Goal: Information Seeking & Learning: Learn about a topic

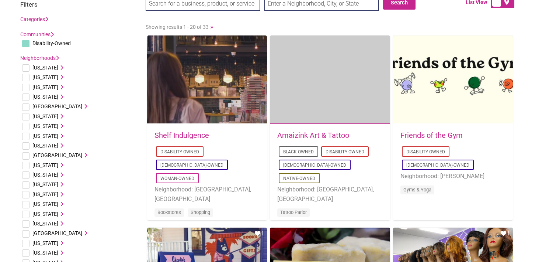
scroll to position [38, 0]
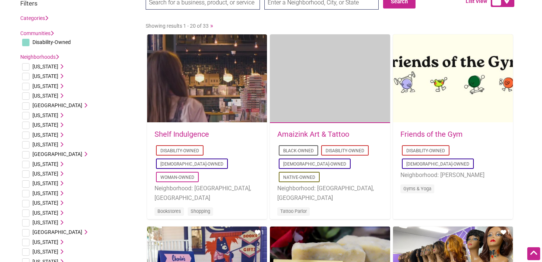
click at [27, 135] on input "checkbox" at bounding box center [25, 134] width 7 height 7
checkbox input "true"
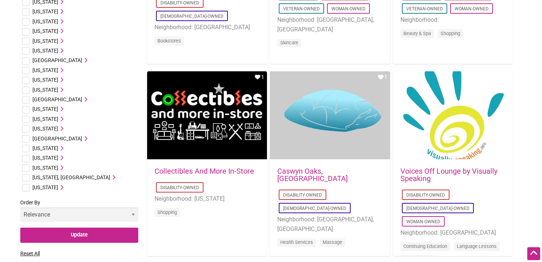
scroll to position [392, 0]
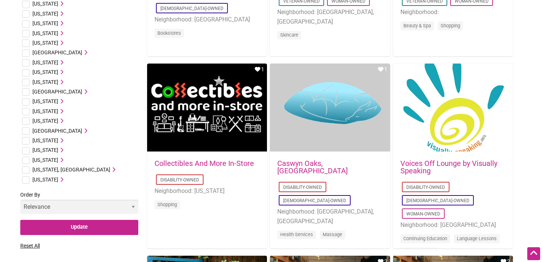
click at [24, 122] on input "checkbox" at bounding box center [25, 120] width 7 height 7
checkbox input "true"
click at [26, 159] on input "checkbox" at bounding box center [25, 159] width 7 height 7
checkbox input "true"
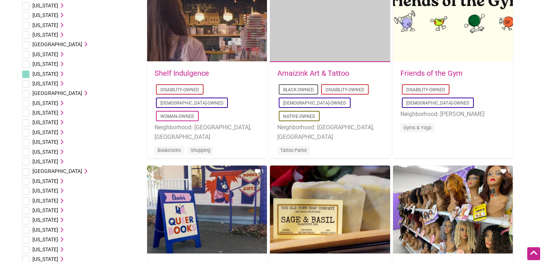
scroll to position [39, 0]
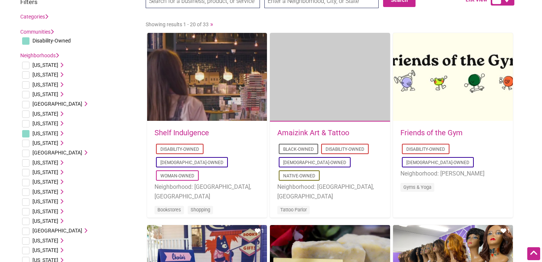
click at [25, 115] on input "checkbox" at bounding box center [25, 113] width 7 height 7
checkbox input "true"
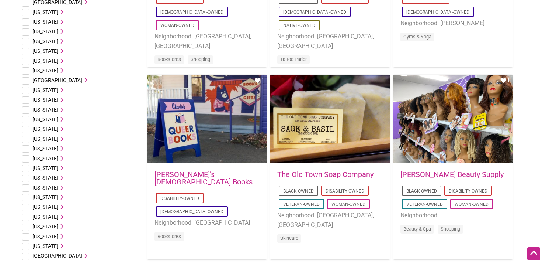
scroll to position [191, 0]
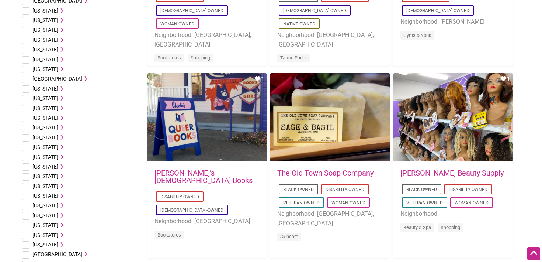
click at [25, 117] on input "checkbox" at bounding box center [25, 117] width 7 height 7
checkbox input "true"
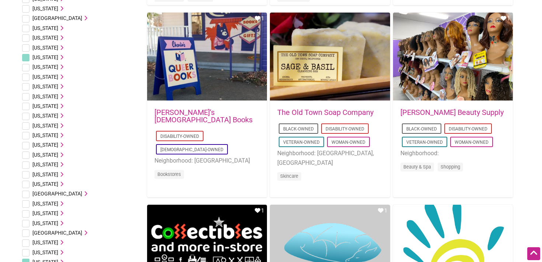
scroll to position [254, 0]
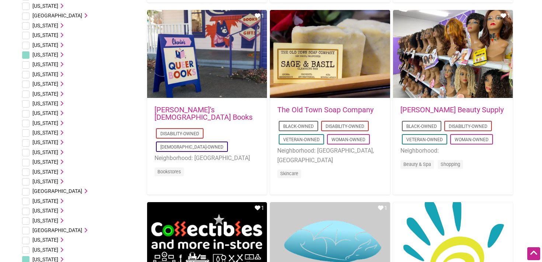
click at [25, 132] on input "checkbox" at bounding box center [25, 132] width 7 height 7
checkbox input "true"
click at [29, 153] on input "checkbox" at bounding box center [25, 152] width 7 height 7
checkbox input "true"
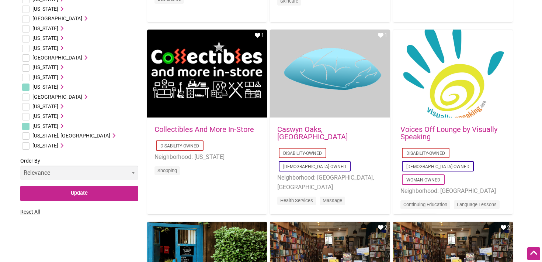
scroll to position [449, 0]
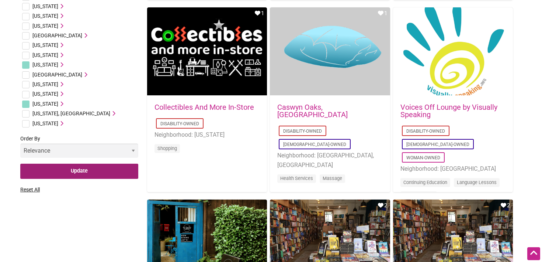
click at [83, 174] on input "Update" at bounding box center [79, 170] width 118 height 15
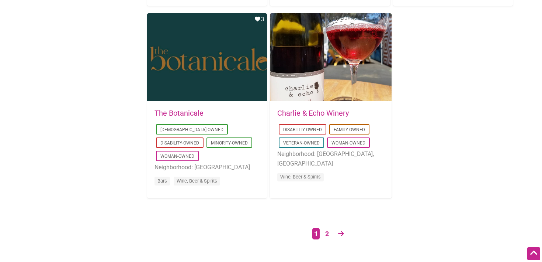
scroll to position [1206, 0]
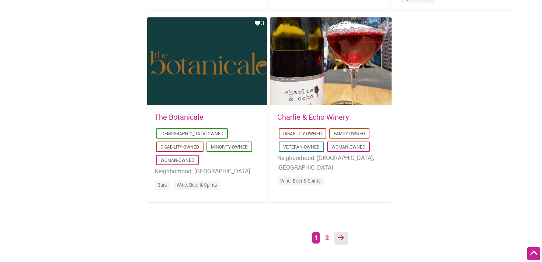
click at [347, 235] on link at bounding box center [341, 237] width 13 height 13
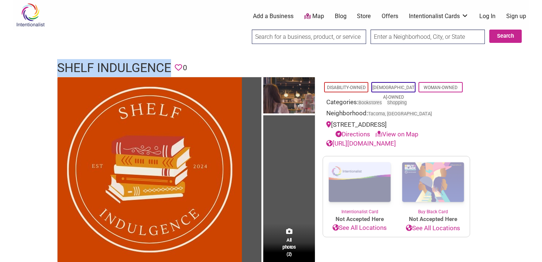
drag, startPoint x: 46, startPoint y: 67, endPoint x: 170, endPoint y: 72, distance: 123.6
copy h1 "Shelf Indulgence"
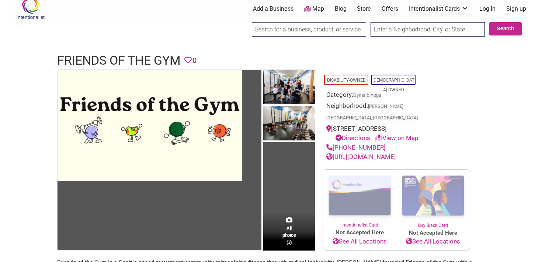
scroll to position [8, 0]
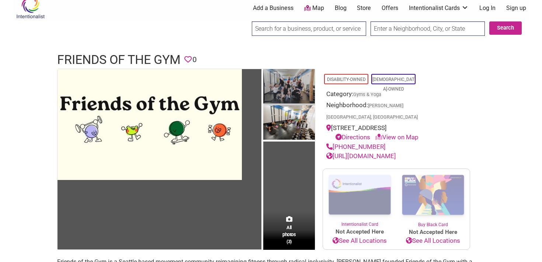
click at [282, 91] on img at bounding box center [289, 87] width 52 height 36
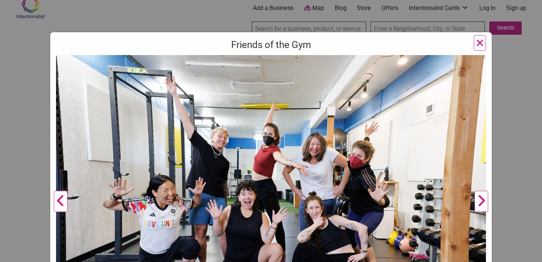
scroll to position [22, 0]
click at [513, 142] on div "Friends of the Gym Previous Next 1 2 3 ×" at bounding box center [271, 131] width 542 height 262
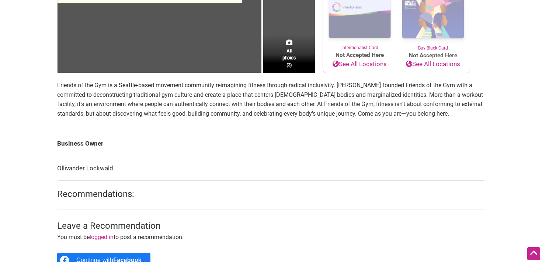
scroll to position [0, 0]
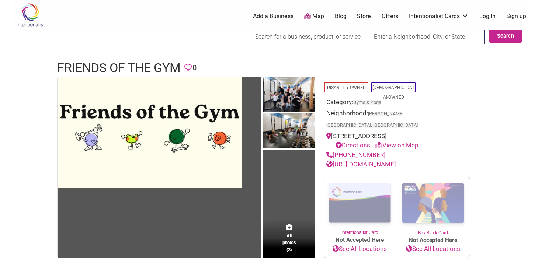
click at [447, 131] on div "1715 NW Market St, Seattle, WA 98107 Directions View on Map" at bounding box center [396, 140] width 140 height 19
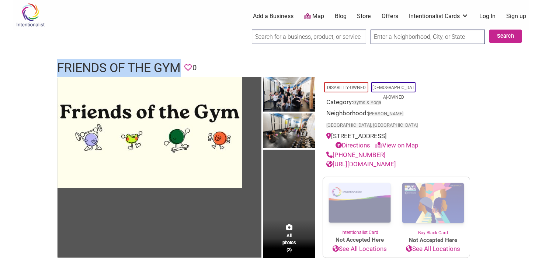
drag, startPoint x: 52, startPoint y: 66, endPoint x: 182, endPoint y: 69, distance: 130.2
click at [182, 69] on div "Friends of the Gym Favorite 0" at bounding box center [271, 68] width 443 height 18
copy h1 "Friends of the Gym"
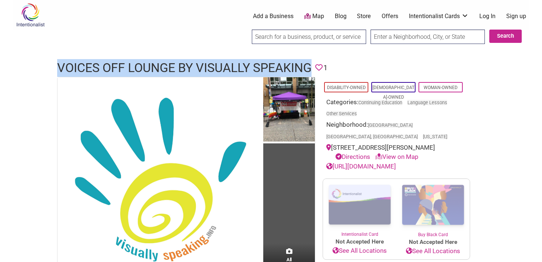
drag, startPoint x: 54, startPoint y: 68, endPoint x: 311, endPoint y: 72, distance: 256.7
click at [311, 72] on div "Voices Off Lounge by Visually Speaking Favorite 1" at bounding box center [271, 68] width 443 height 18
copy h1 "Voices Off Lounge by Visually Speaking"
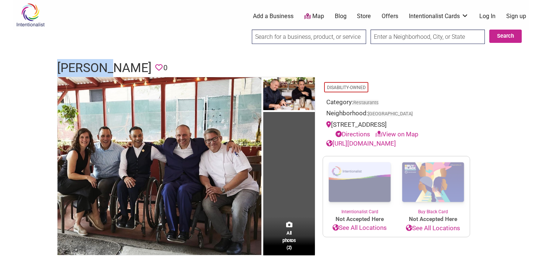
drag, startPoint x: 51, startPoint y: 67, endPoint x: 120, endPoint y: 67, distance: 69.0
click at [120, 67] on div "[PERSON_NAME] Favorite 0" at bounding box center [271, 68] width 443 height 18
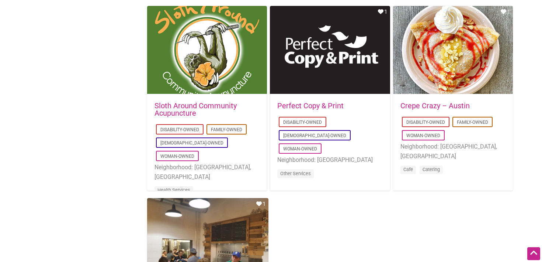
scroll to position [630, 0]
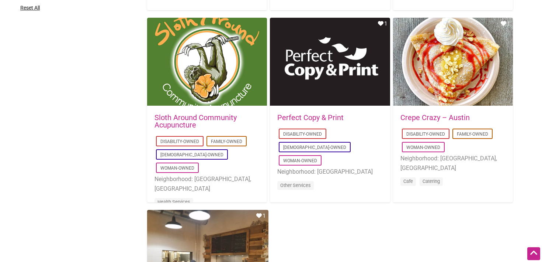
click at [429, 117] on link "Crepe Crazy – Austin" at bounding box center [435, 117] width 69 height 9
